Goal: Task Accomplishment & Management: Use online tool/utility

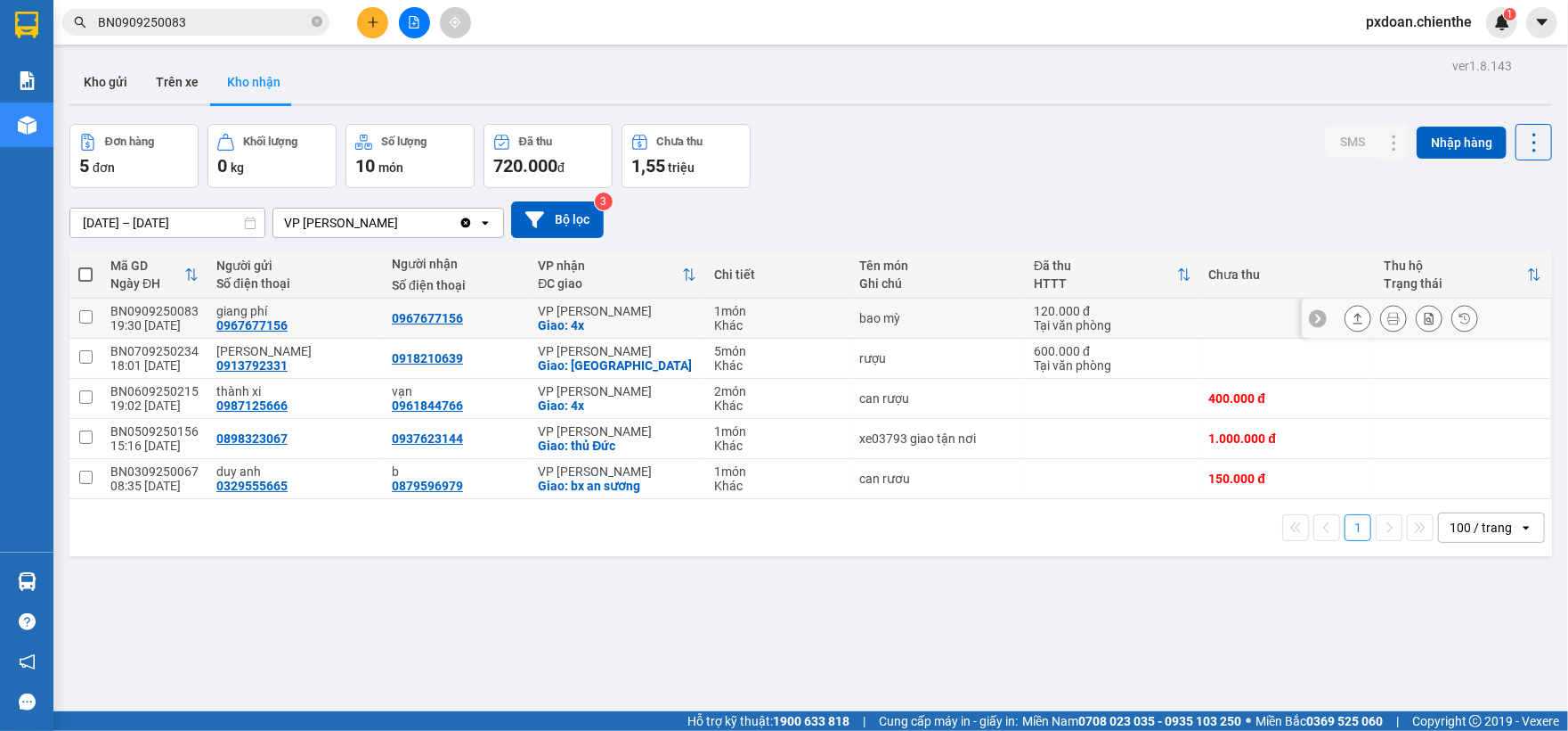
click at [186, 315] on div "BN0909250083" at bounding box center [154, 311] width 88 height 14
checkbox input "false"
copy div "BN0909250083"
click at [209, 8] on div "Kết quả tìm kiếm ( 1 ) Bộ lọc Mã ĐH Trạng thái Món hàng Thu hộ Tổng cước Chưa c…" at bounding box center [173, 23] width 347 height 32
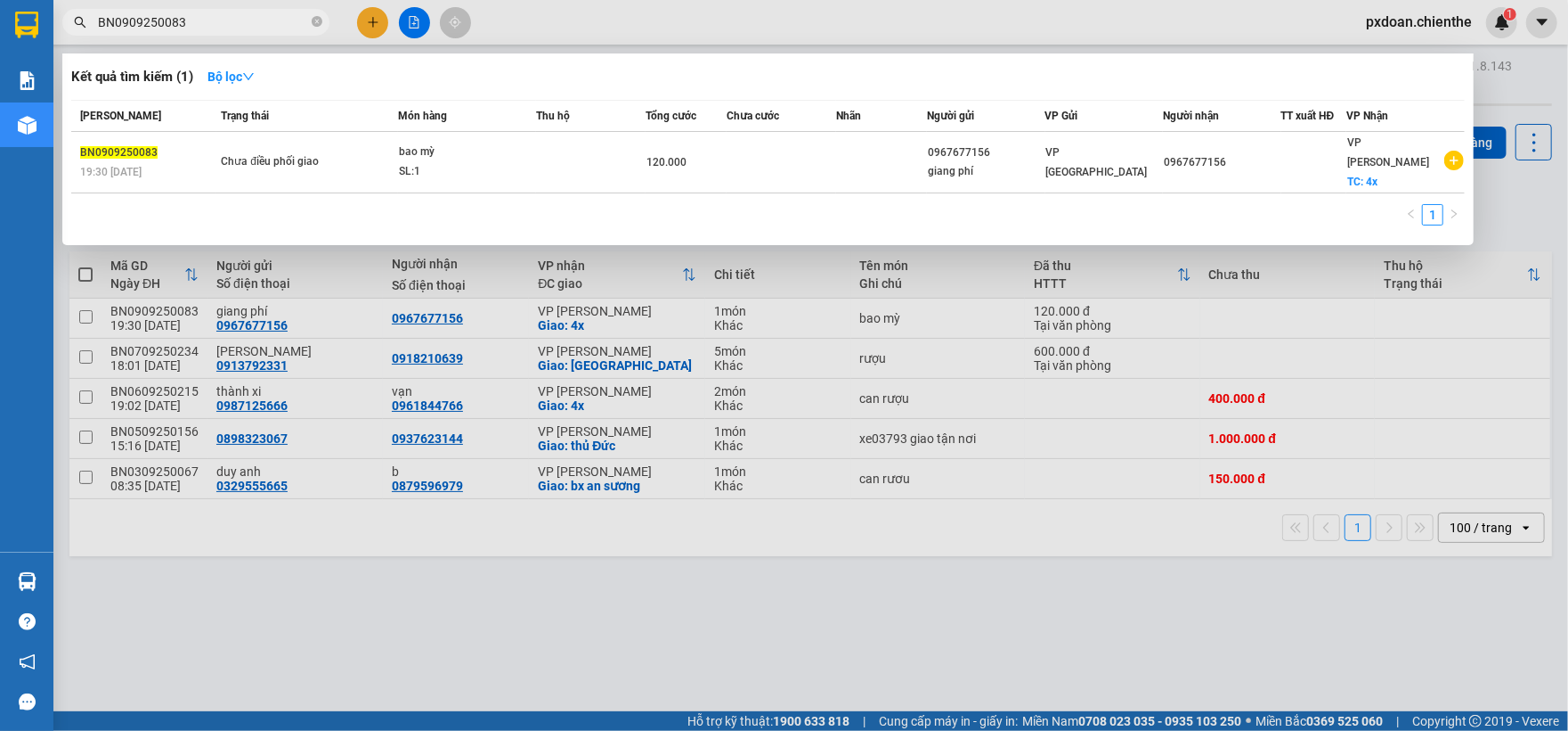
click at [211, 22] on input "BN0909250083" at bounding box center [203, 23] width 211 height 20
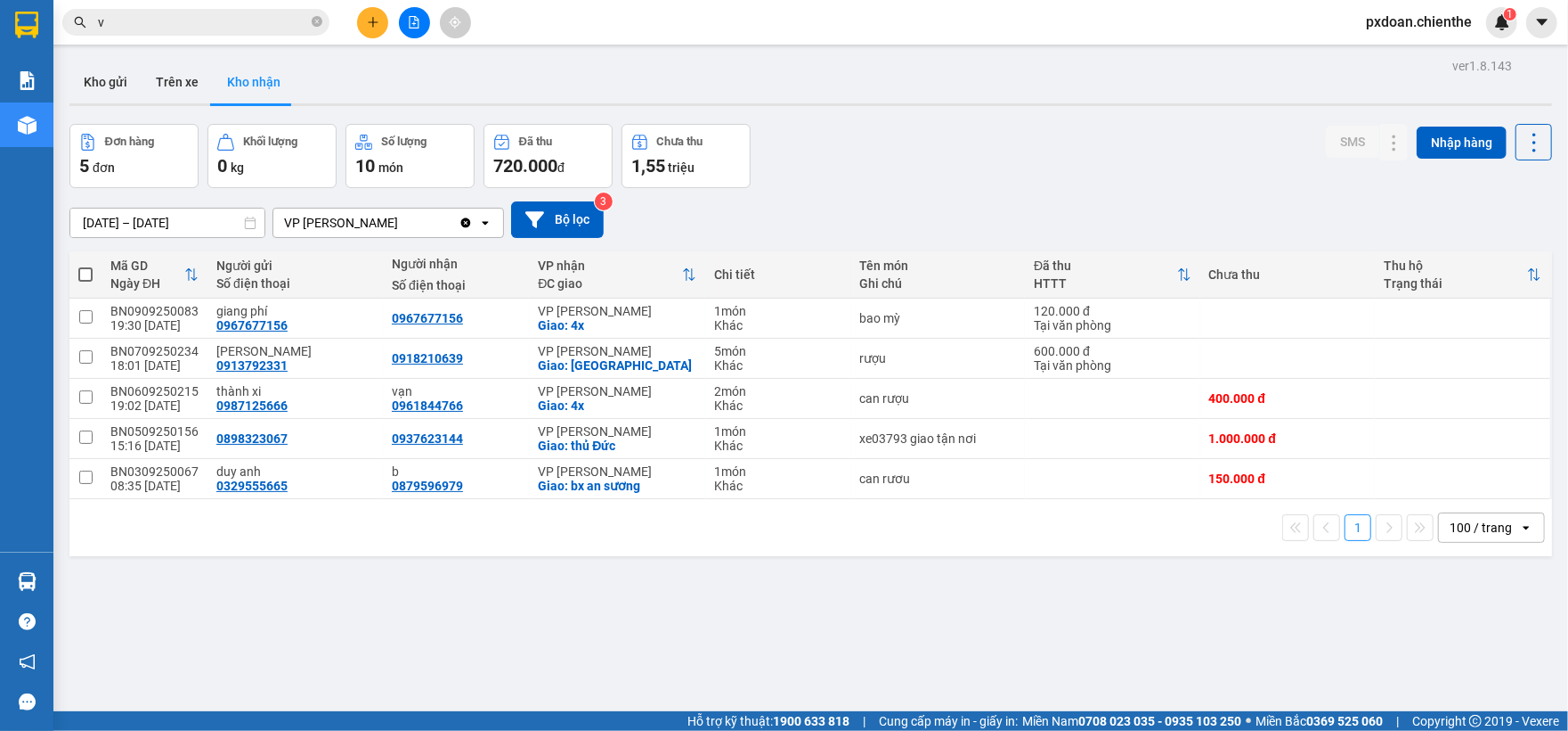
paste input "BN0909250083"
type input "vBN0909250083"
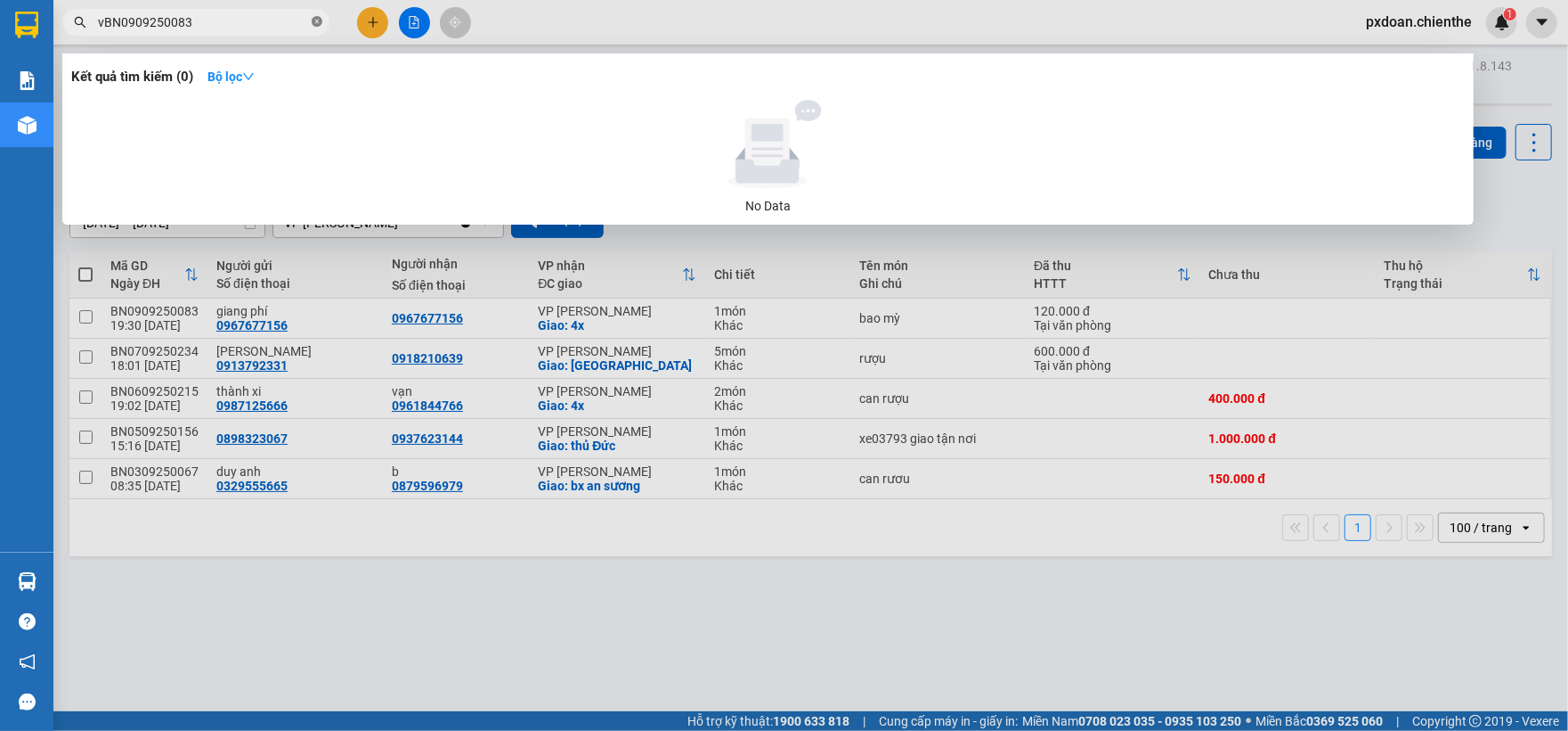
click at [315, 25] on icon "close-circle" at bounding box center [316, 21] width 11 height 11
type input "v"
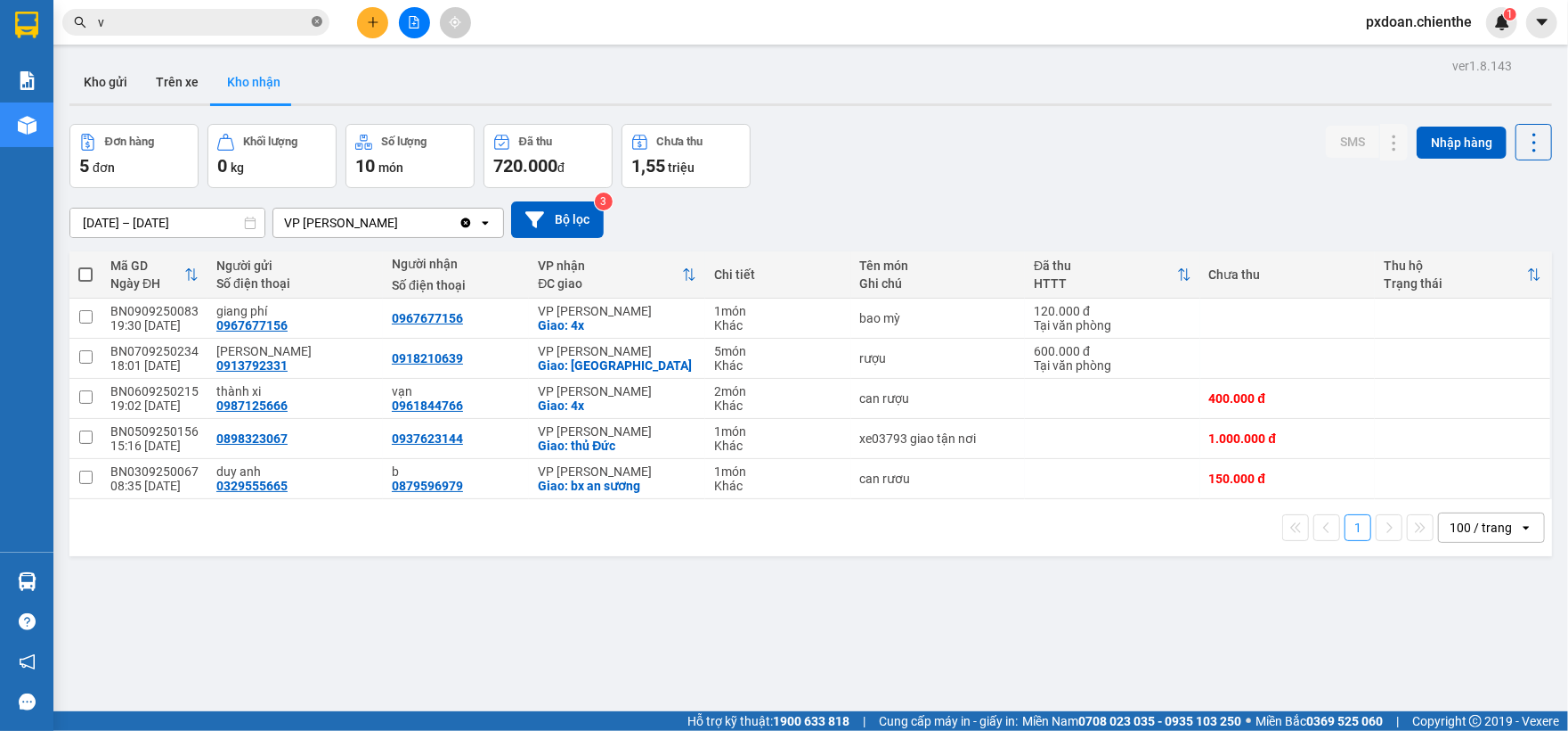
click at [315, 25] on icon "close-circle" at bounding box center [316, 21] width 11 height 11
paste input "BN0909250083"
type input "BN0909250083"
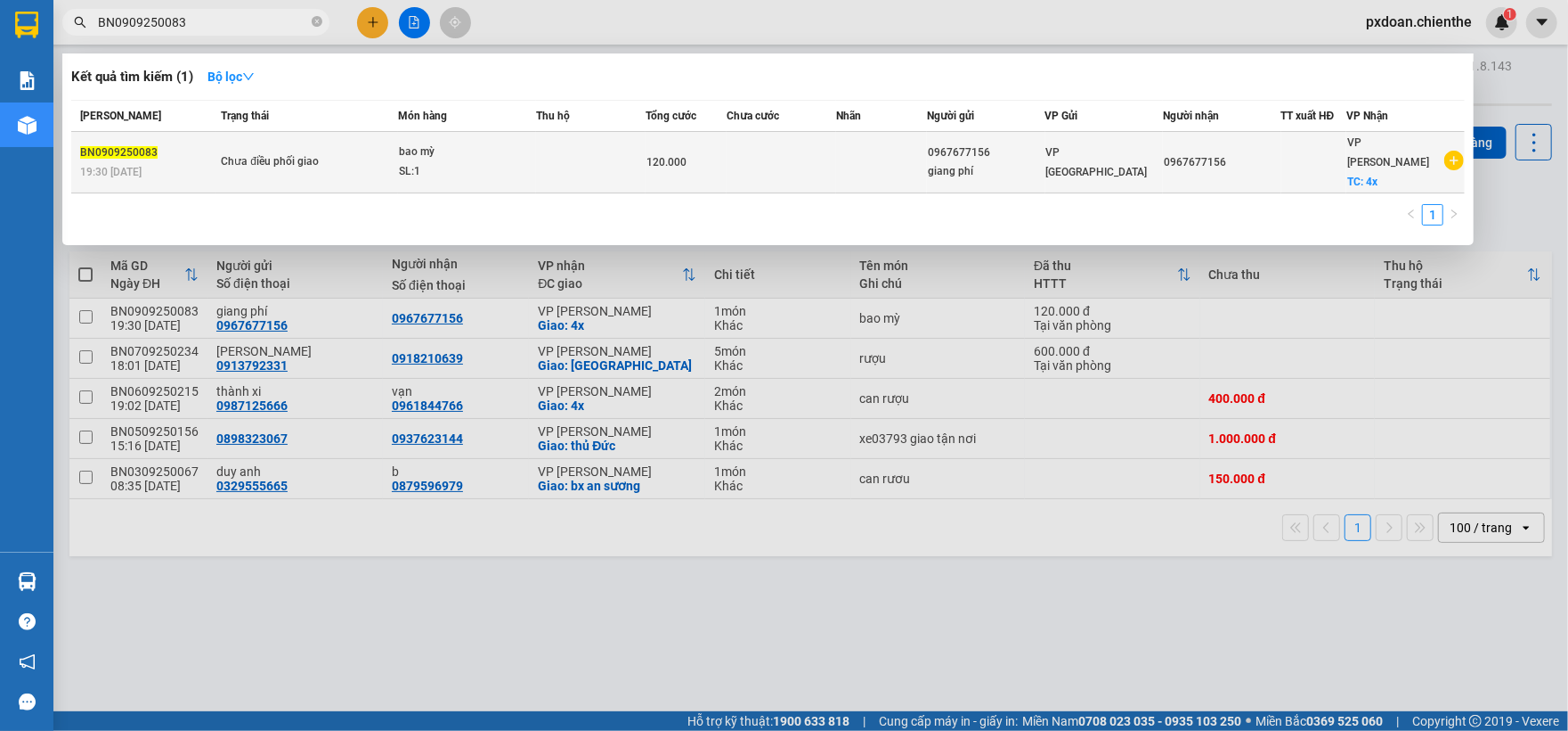
click at [538, 150] on td at bounding box center [590, 162] width 109 height 61
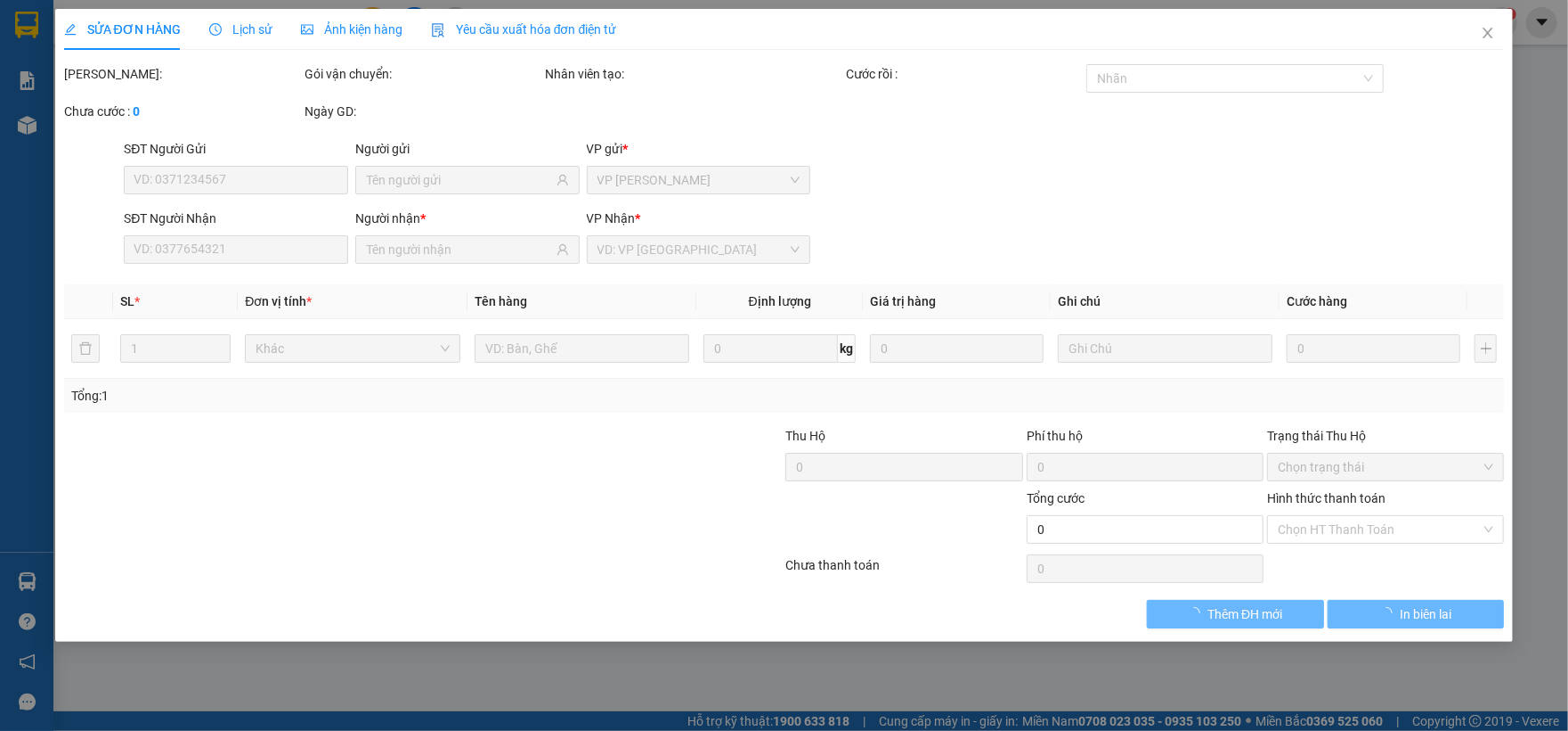
type input "0967677156"
type input "giang phí"
type input "0967677156"
type input "120.000"
type input "0"
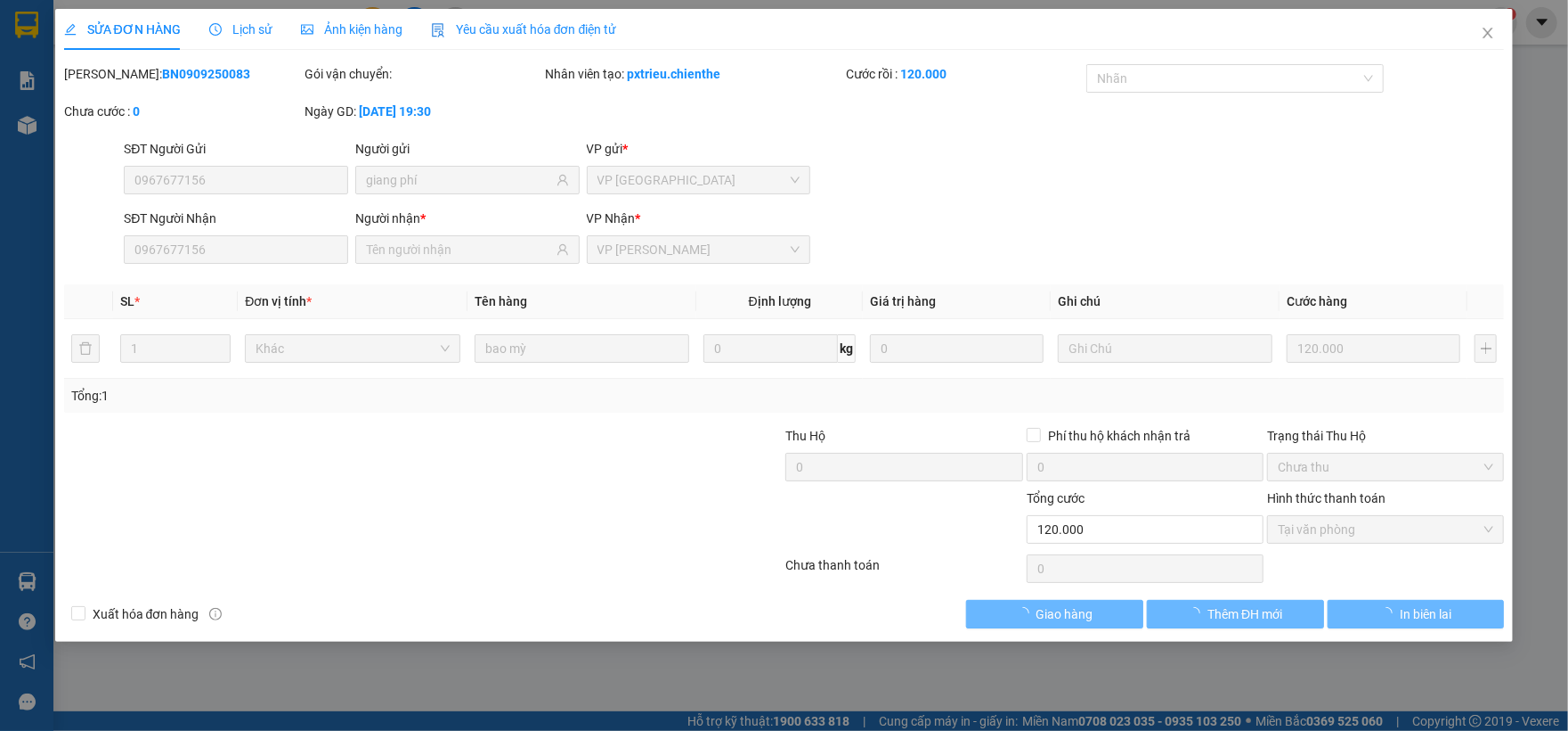
click at [1313, 534] on span "Tại văn phòng" at bounding box center [1386, 529] width 216 height 27
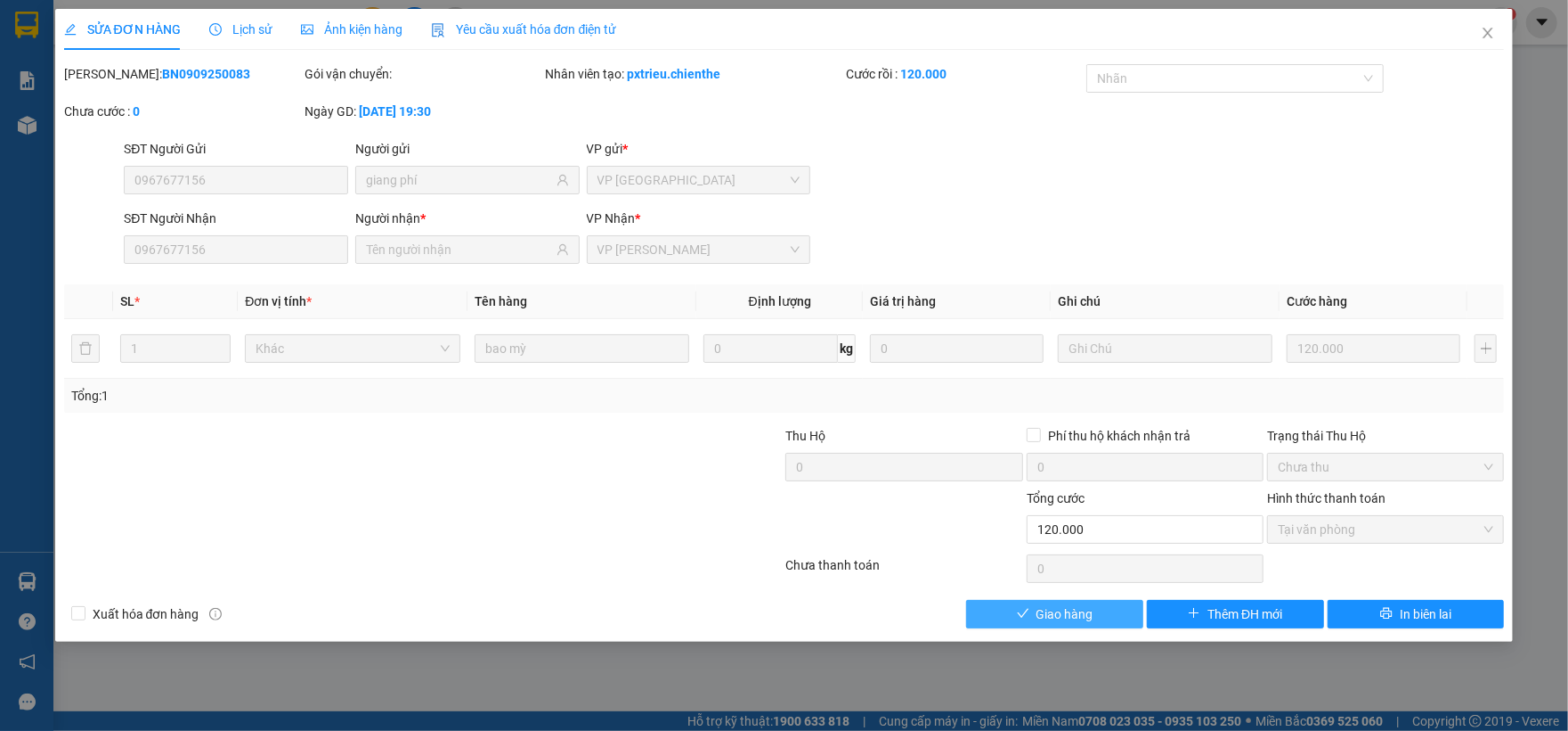
click at [1070, 605] on span "Giao hàng" at bounding box center [1065, 614] width 57 height 20
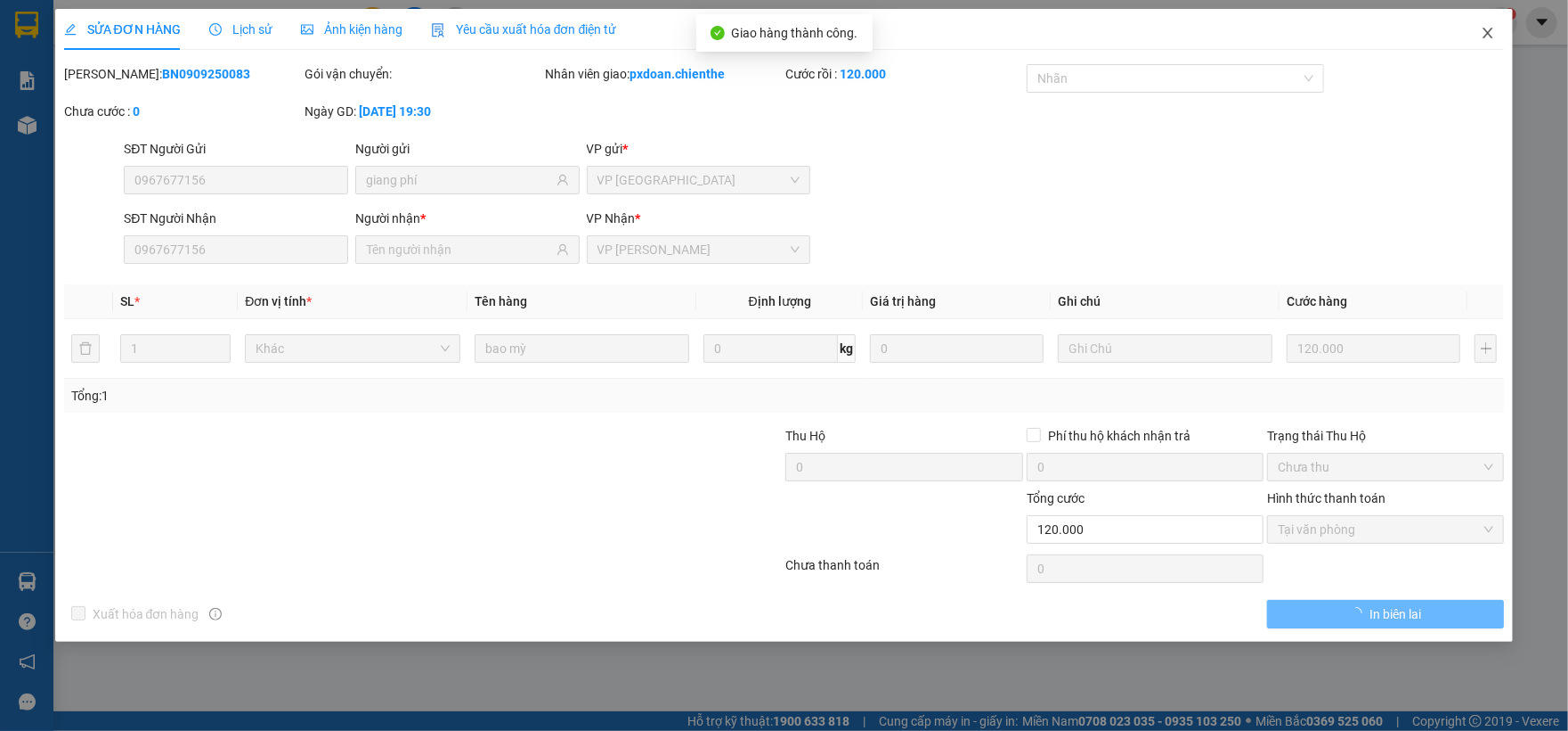
click at [1486, 33] on icon "close" at bounding box center [1488, 33] width 14 height 14
